Goal: Task Accomplishment & Management: Manage account settings

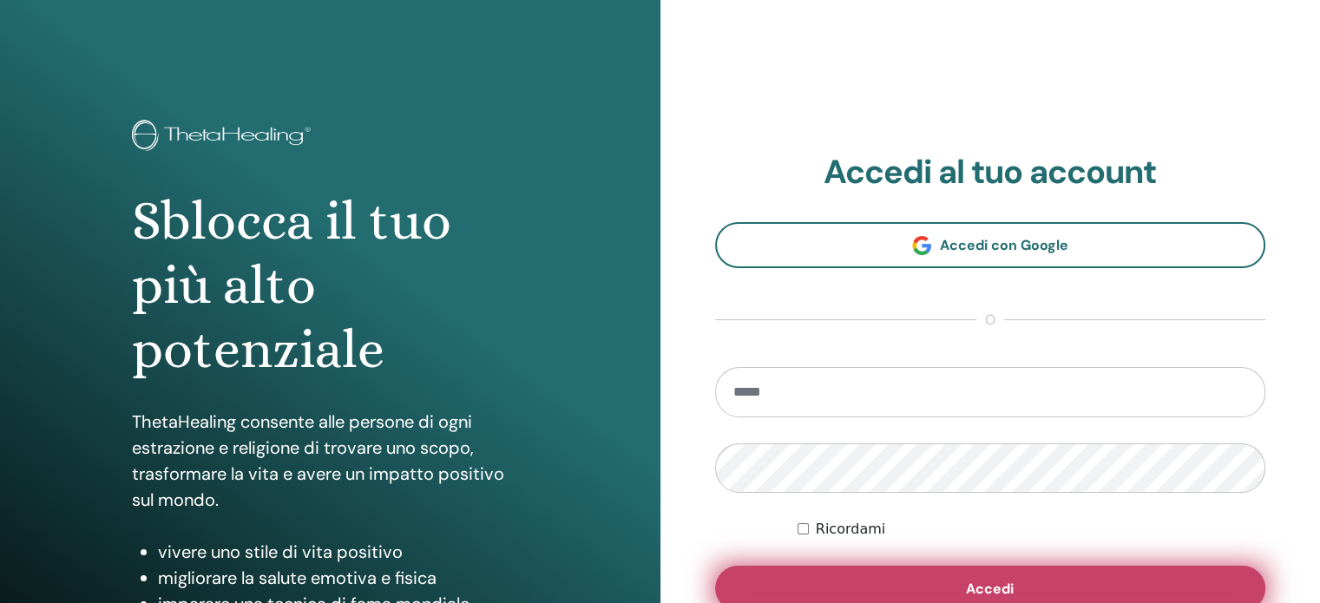
type input "**********"
click at [996, 593] on span "Accedi" at bounding box center [990, 589] width 48 height 18
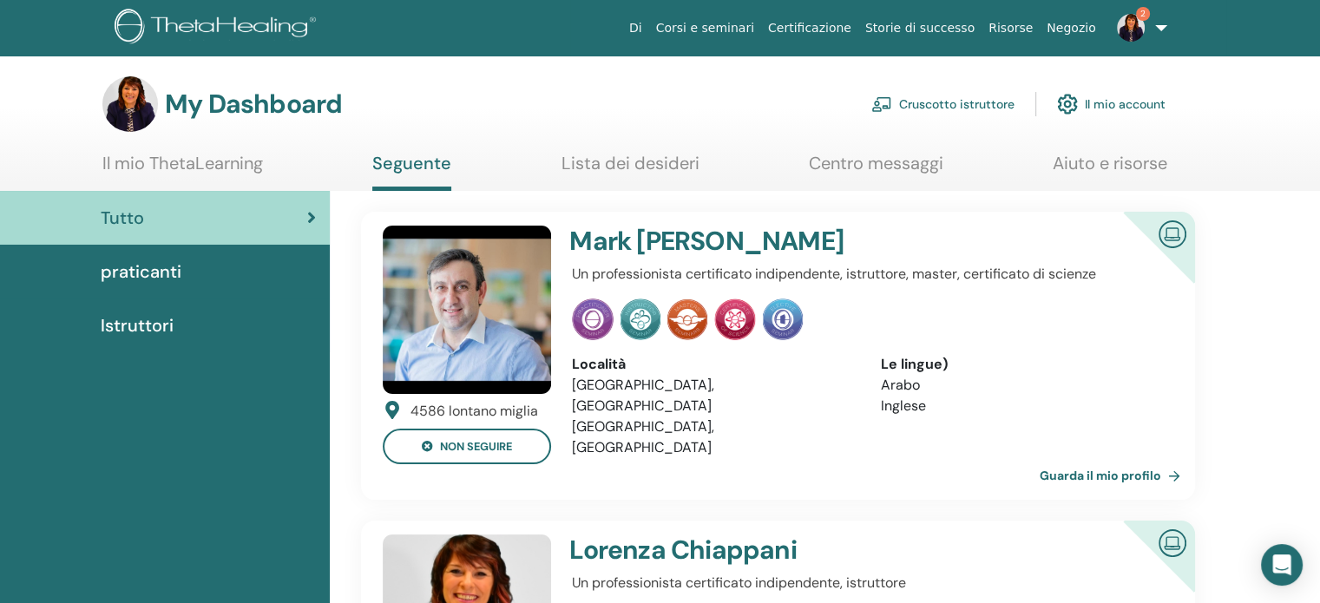
click at [1130, 28] on img at bounding box center [1131, 28] width 28 height 28
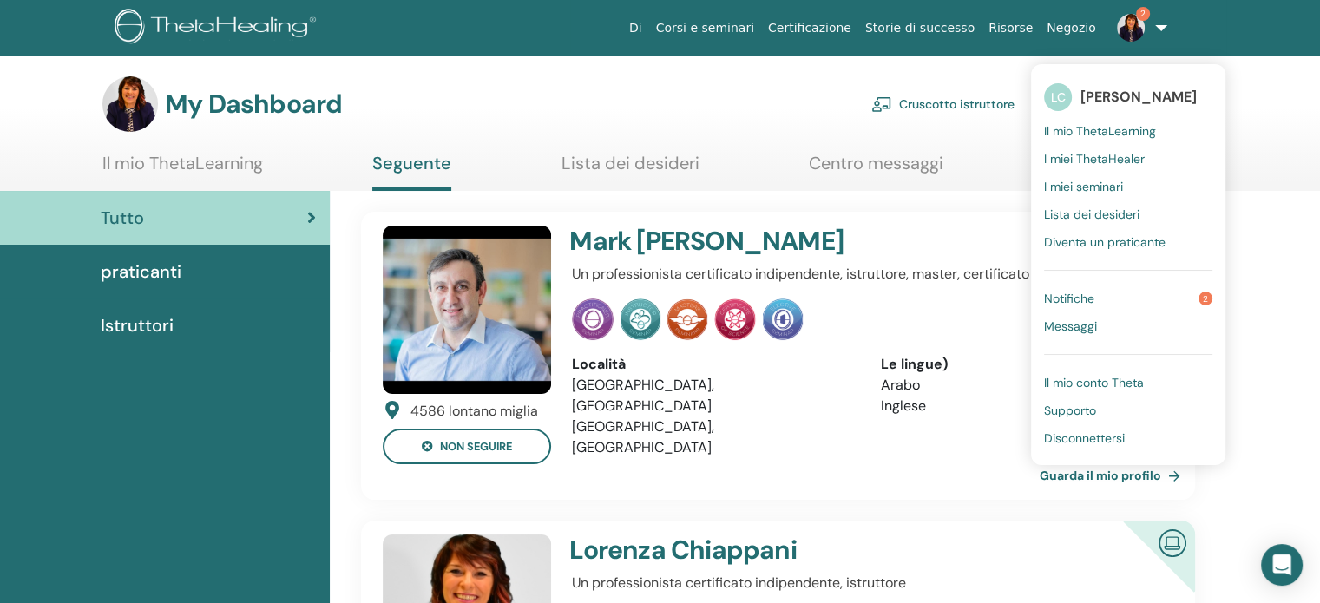
click at [1076, 288] on link "Notifiche 2" at bounding box center [1128, 299] width 168 height 28
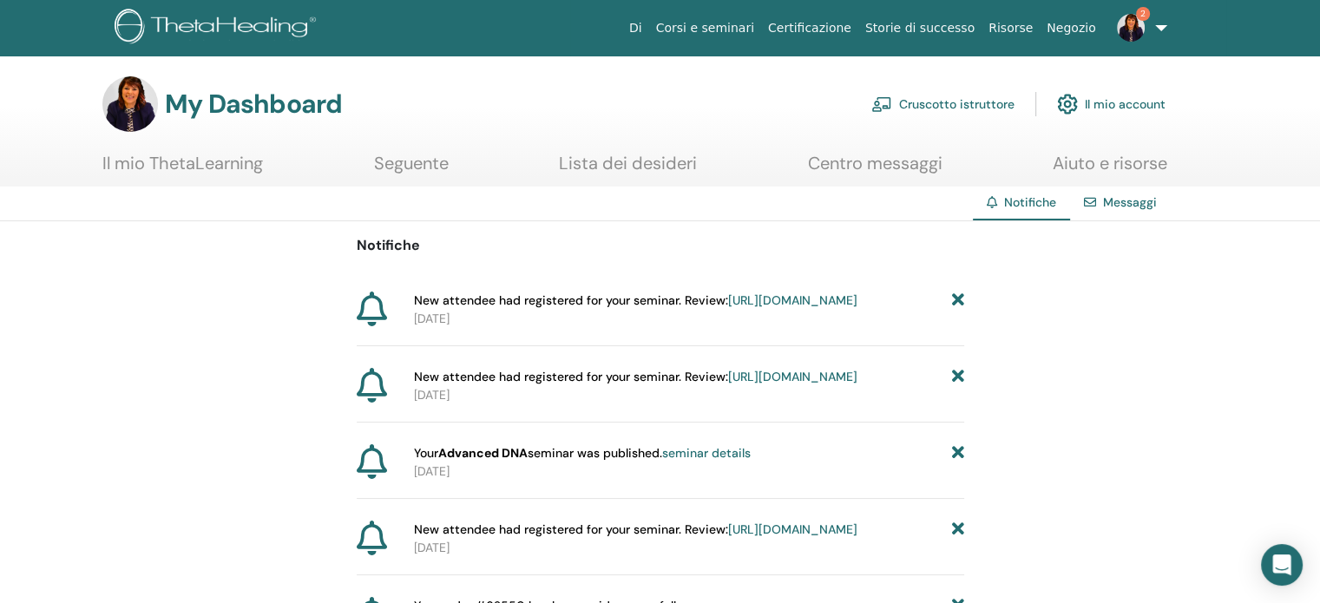
click at [858, 29] on link "Certificazione" at bounding box center [809, 28] width 97 height 32
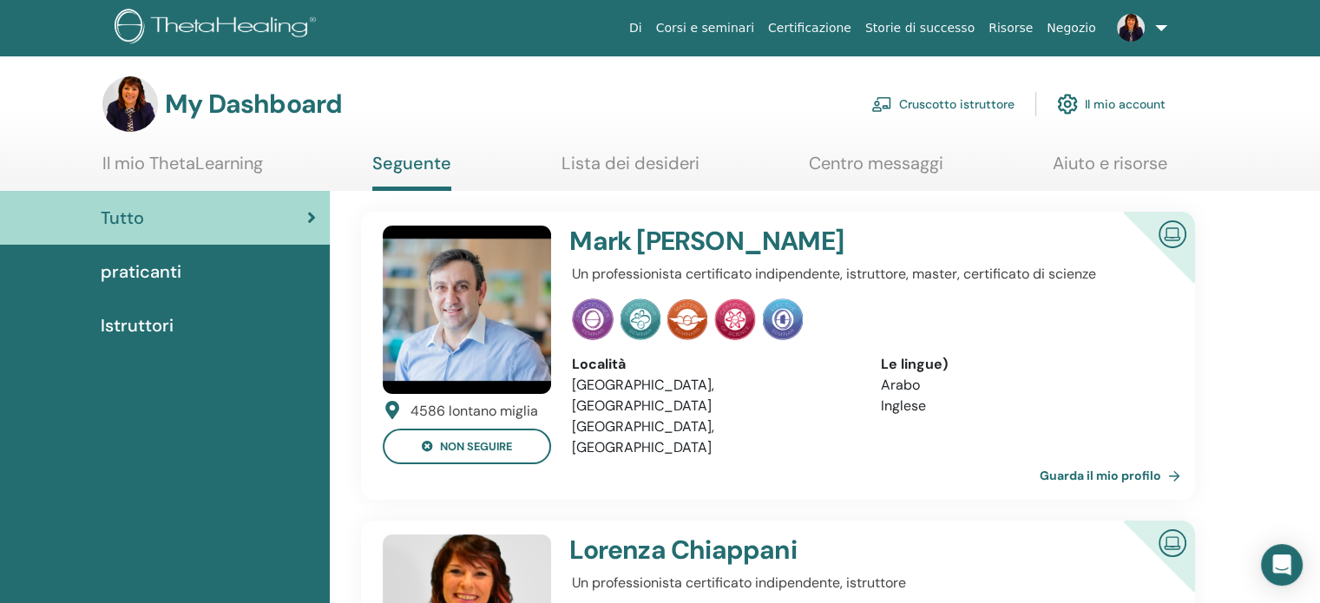
click at [933, 106] on link "Cruscotto istruttore" at bounding box center [942, 104] width 143 height 38
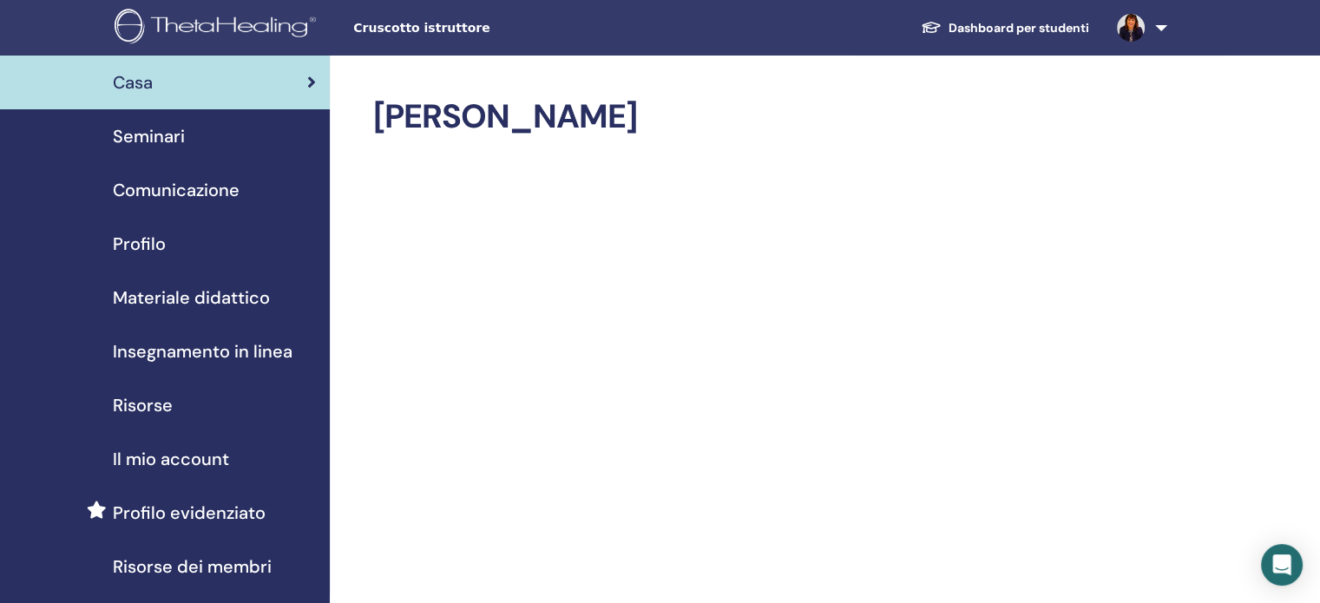
click at [132, 134] on span "Seminari" at bounding box center [149, 136] width 72 height 26
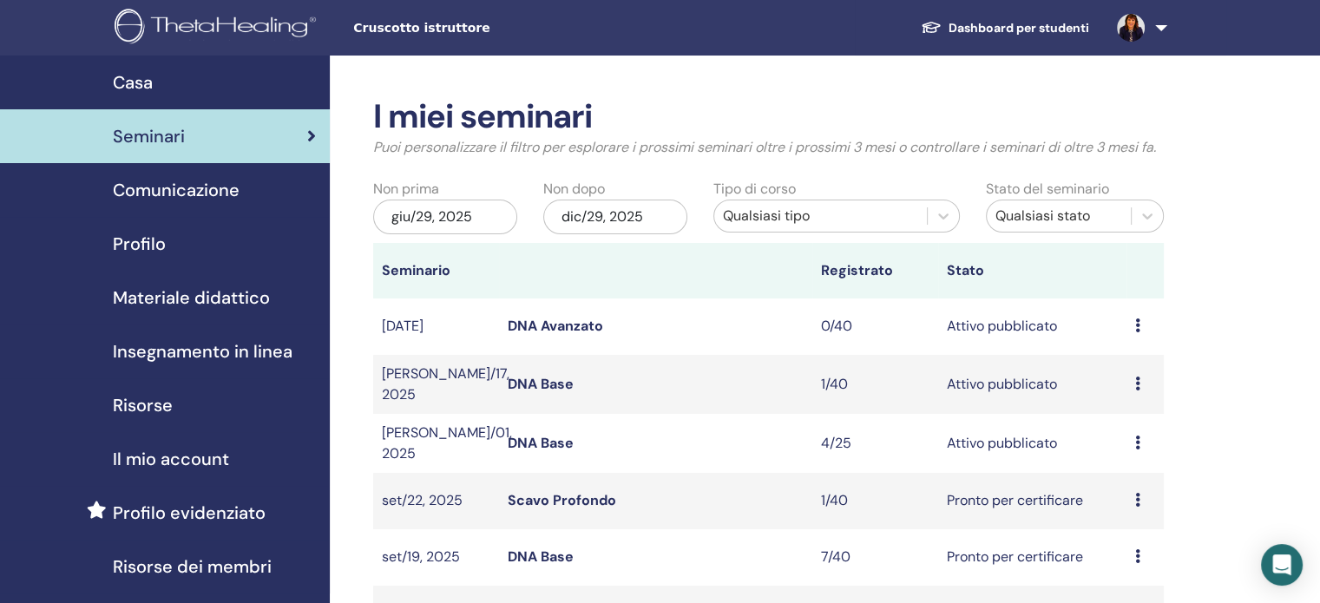
click at [556, 439] on link "DNA Base" at bounding box center [541, 443] width 66 height 18
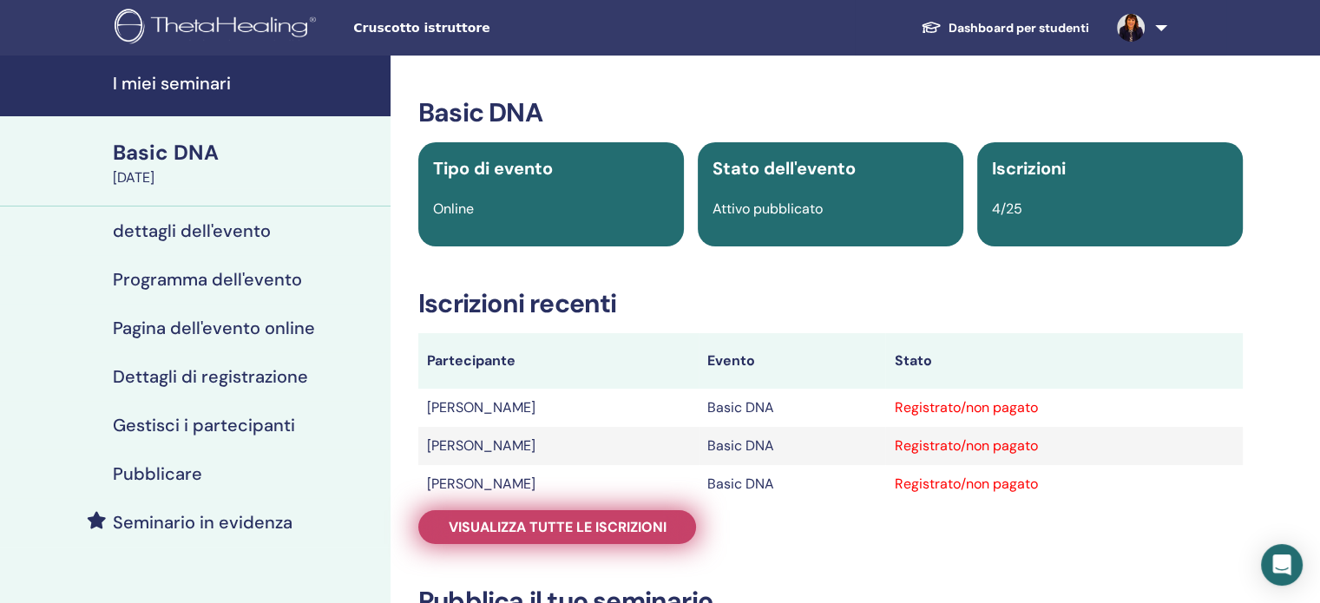
click at [565, 520] on span "Visualizza tutte le iscrizioni" at bounding box center [558, 527] width 218 height 18
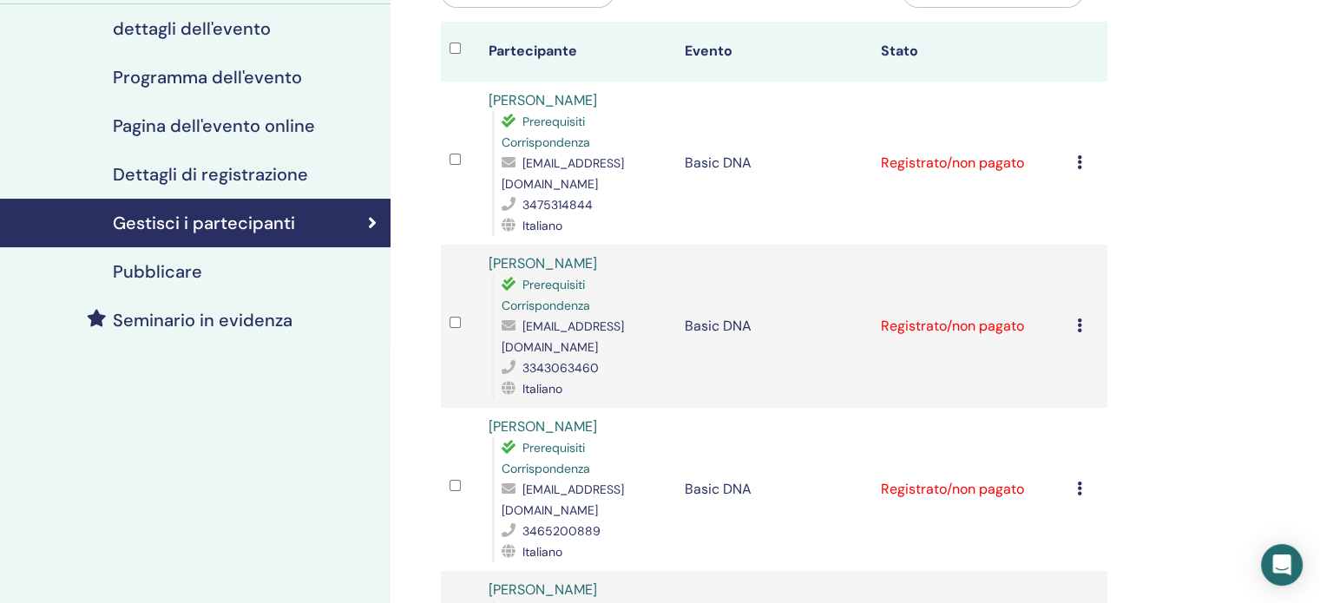
scroll to position [174, 0]
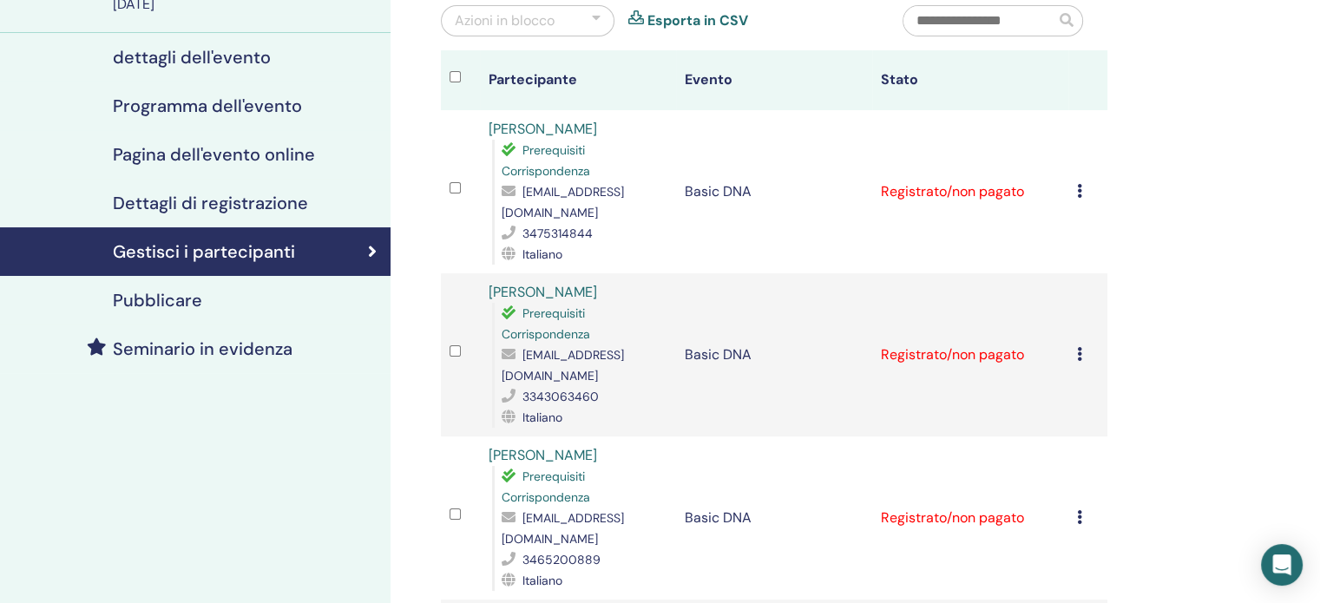
click at [1204, 388] on div "Gestisci i partecipanti Azioni in blocco Esporta in CSV Partecipante Evento Sta…" at bounding box center [830, 478] width 880 height 1192
